Goal: Navigation & Orientation: Find specific page/section

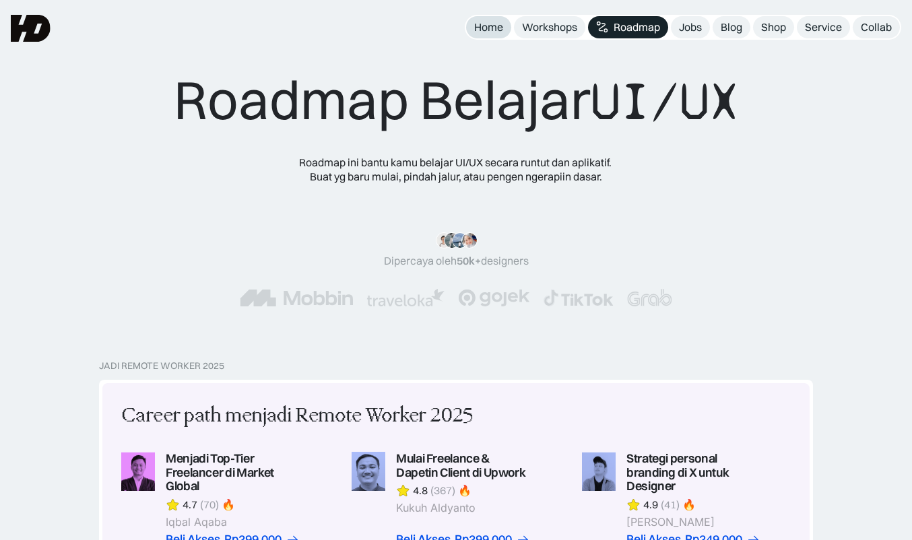
click at [505, 27] on link "Home" at bounding box center [488, 27] width 45 height 22
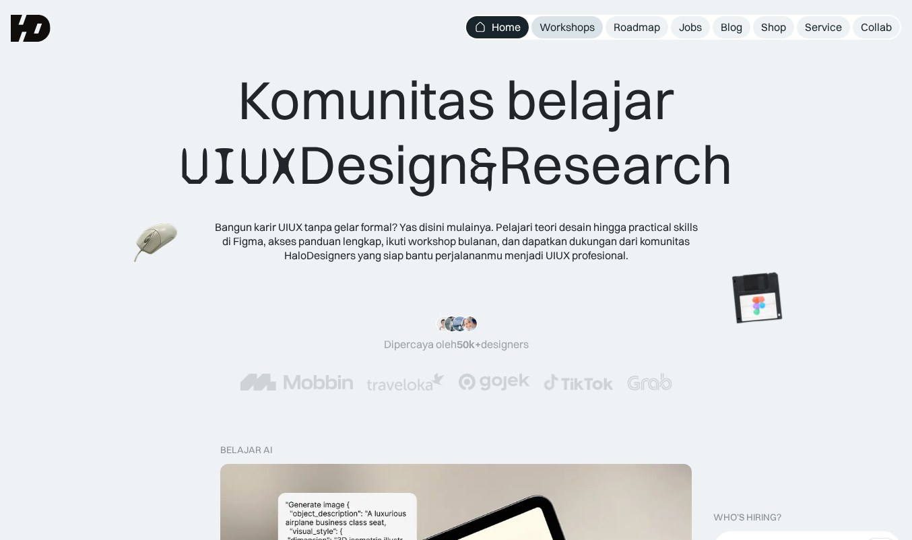
click at [584, 30] on div "Workshops" at bounding box center [566, 27] width 55 height 14
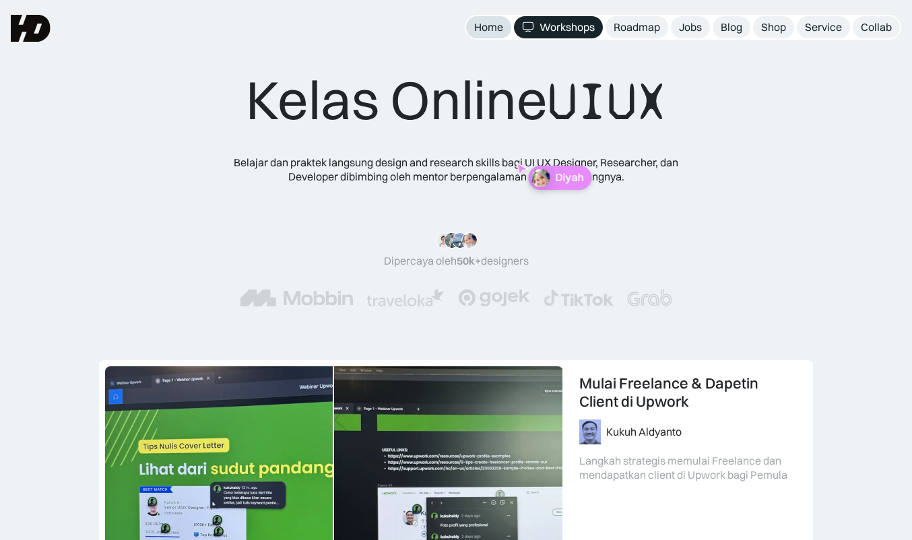
click at [492, 27] on div "Home" at bounding box center [488, 27] width 29 height 14
